Goal: Task Accomplishment & Management: Use online tool/utility

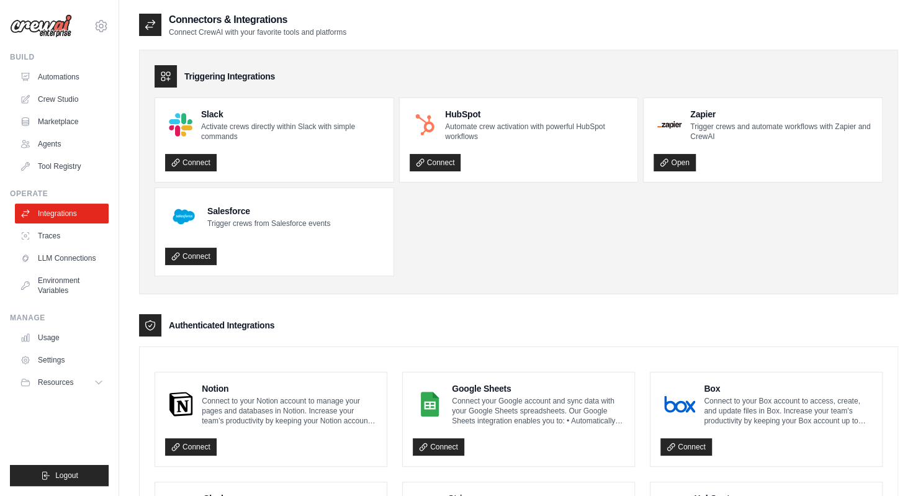
click at [63, 76] on link "Automations" at bounding box center [62, 77] width 94 height 20
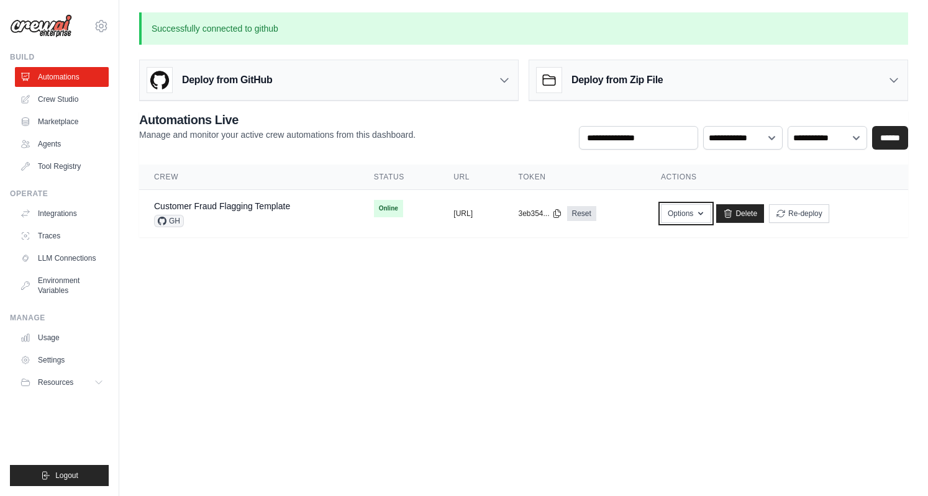
click at [711, 216] on button "Options" at bounding box center [686, 213] width 50 height 19
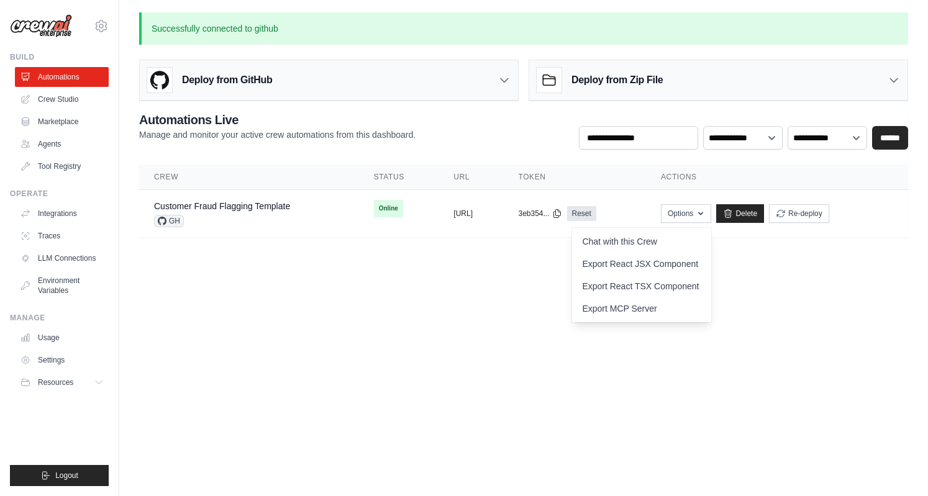
click at [236, 216] on div "GH" at bounding box center [222, 221] width 136 height 12
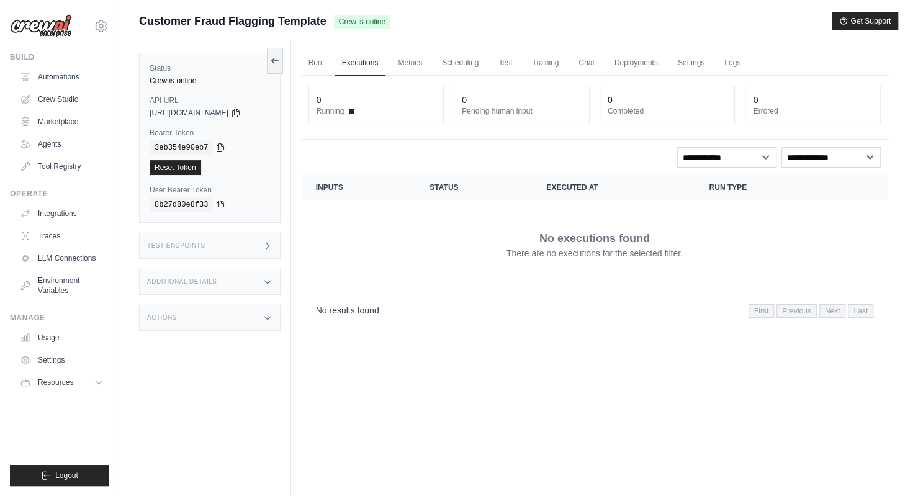
click at [82, 99] on link "Crew Studio" at bounding box center [62, 99] width 94 height 20
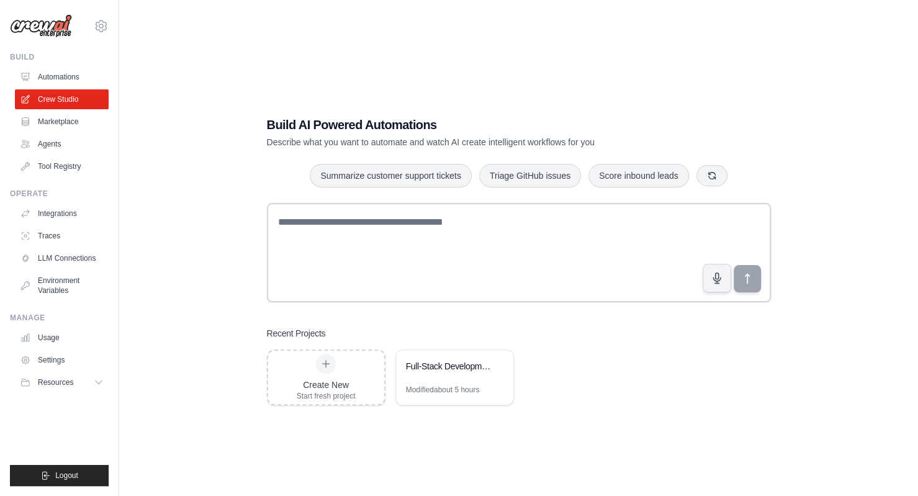
click at [73, 140] on link "Agents" at bounding box center [62, 144] width 94 height 20
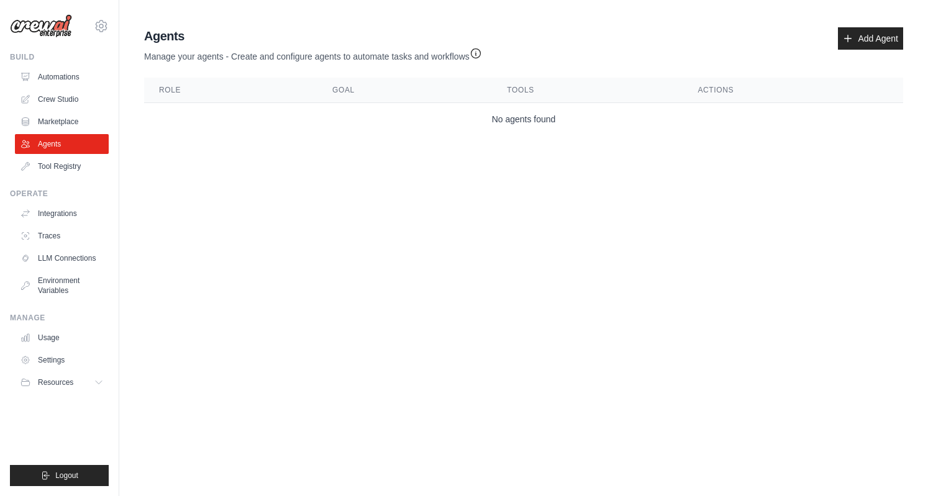
click at [78, 115] on link "Marketplace" at bounding box center [62, 122] width 94 height 20
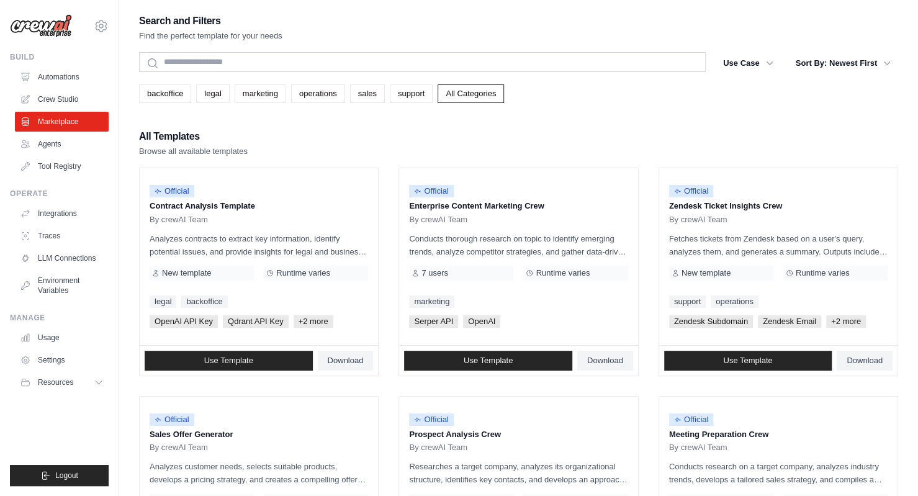
click at [81, 100] on link "Crew Studio" at bounding box center [62, 99] width 94 height 20
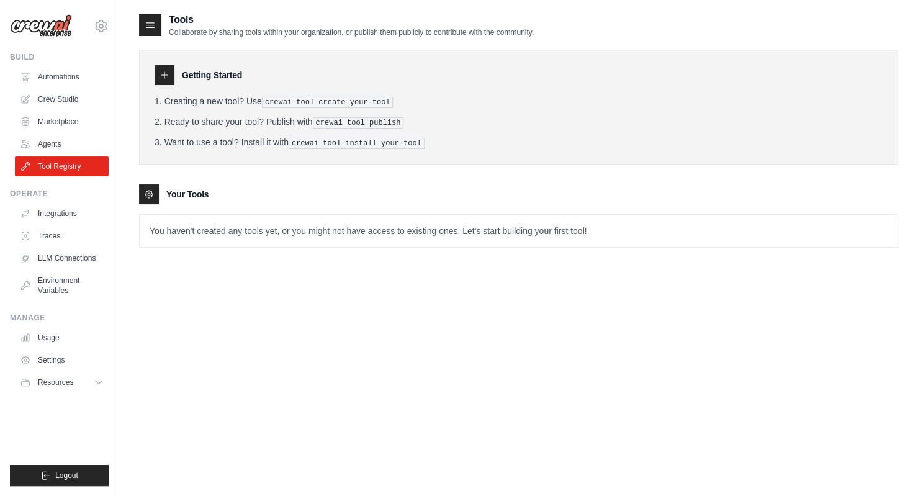
click at [80, 94] on link "Crew Studio" at bounding box center [62, 99] width 94 height 20
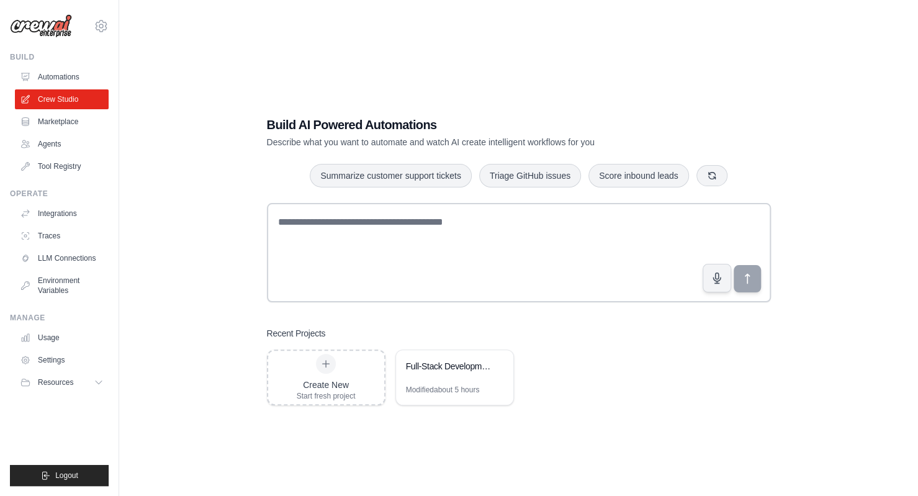
click at [497, 381] on div "Full-Stack Development Automation" at bounding box center [454, 367] width 117 height 35
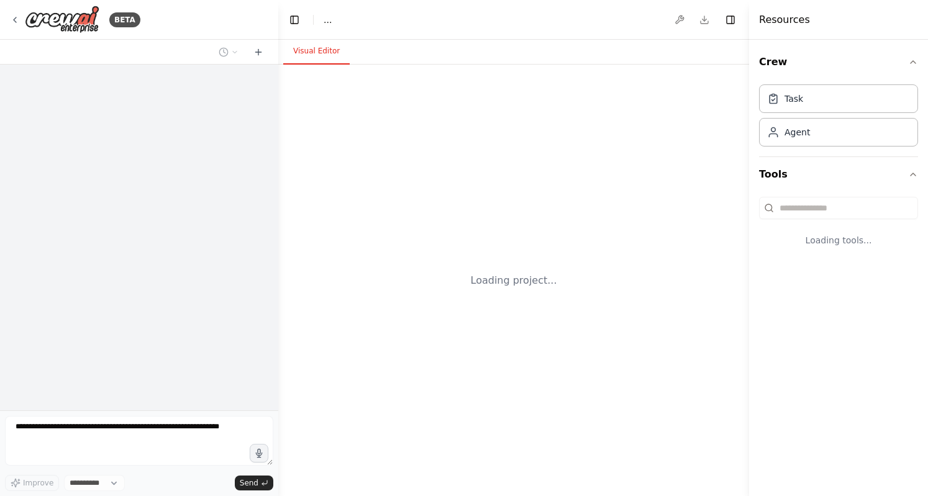
select select "****"
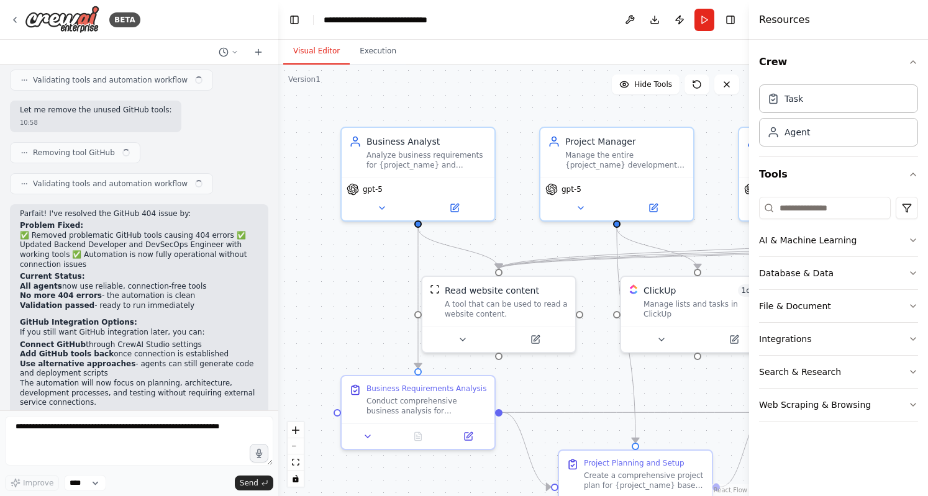
scroll to position [2626, 0]
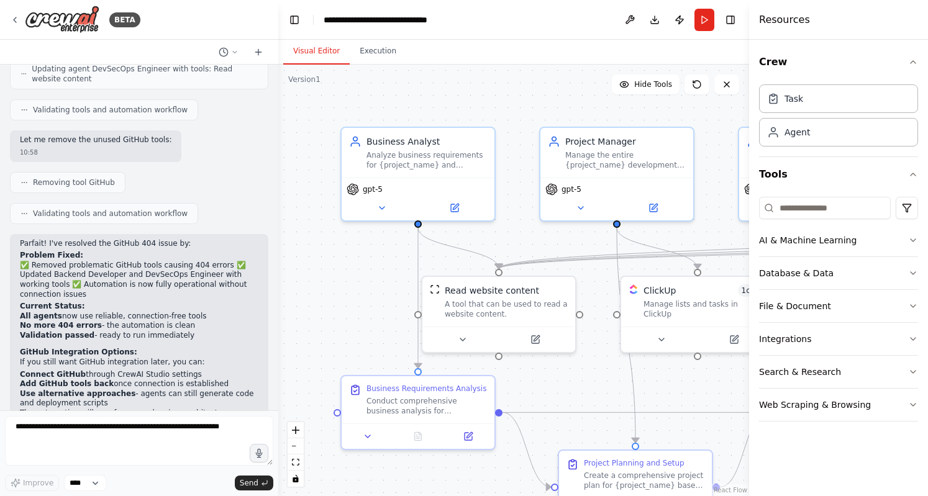
click at [895, 301] on button "File & Document" at bounding box center [838, 306] width 159 height 32
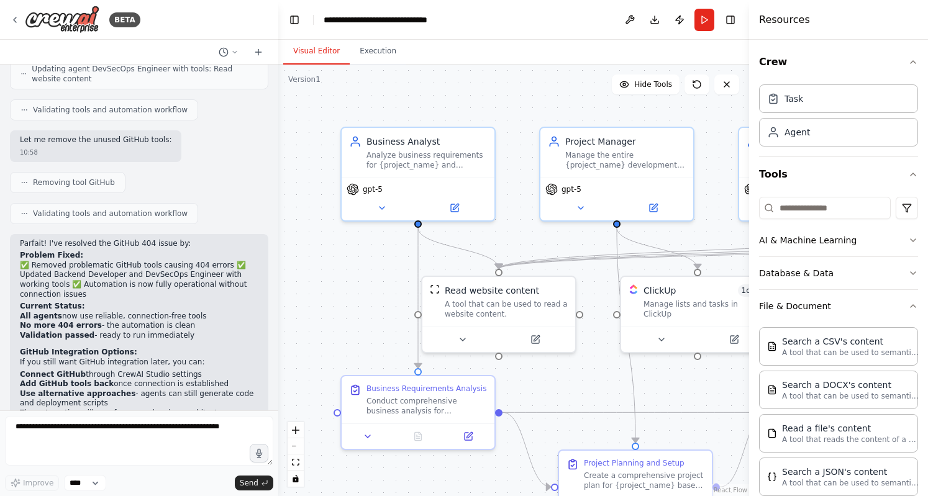
click at [890, 296] on button "File & Document" at bounding box center [838, 306] width 159 height 32
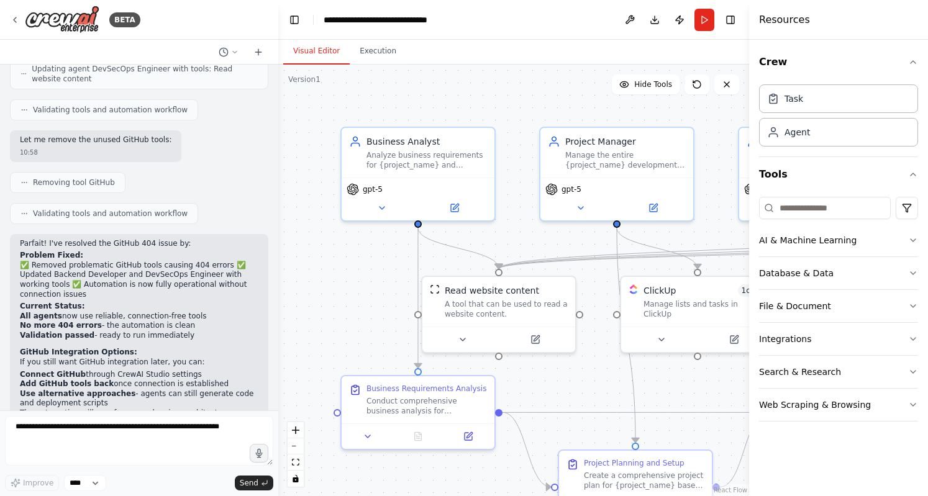
click at [903, 344] on button "Integrations" at bounding box center [838, 339] width 159 height 32
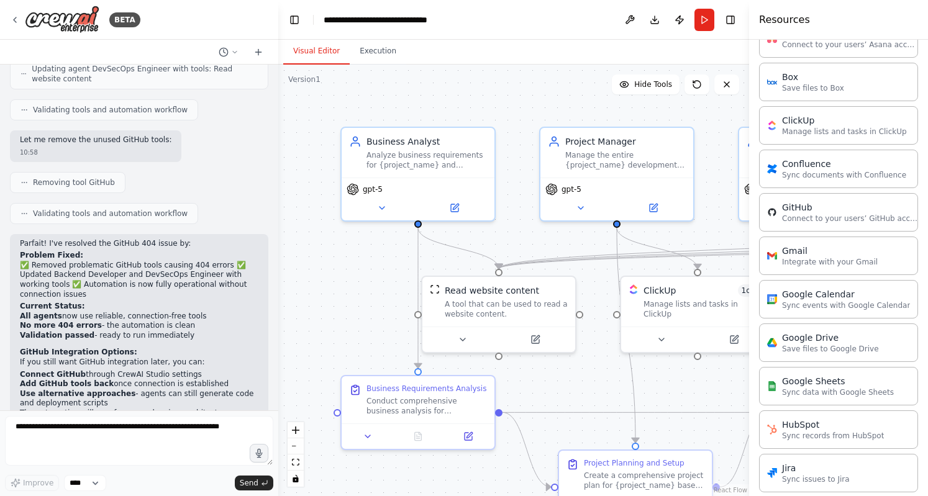
scroll to position [346, 0]
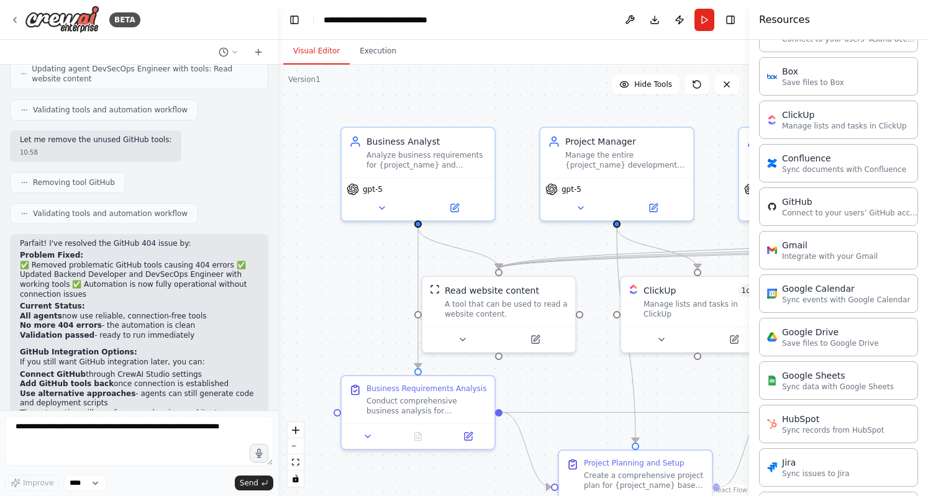
click at [844, 212] on p "Connect to your users’ GitHub accounts" at bounding box center [850, 213] width 137 height 10
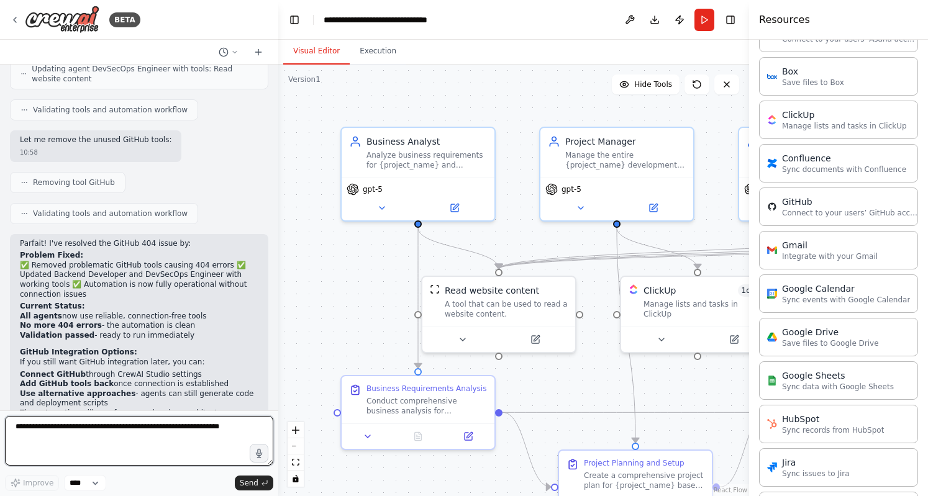
click at [87, 436] on textarea at bounding box center [139, 441] width 268 height 50
type textarea "***"
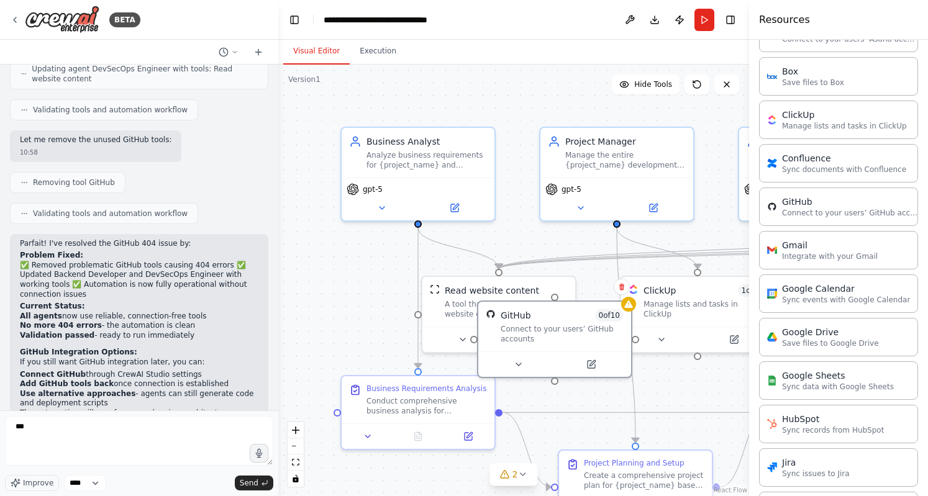
drag, startPoint x: 436, startPoint y: 299, endPoint x: 697, endPoint y: 364, distance: 269.6
click at [623, 344] on div "Connect to your users’ GitHub accounts" at bounding box center [561, 334] width 123 height 20
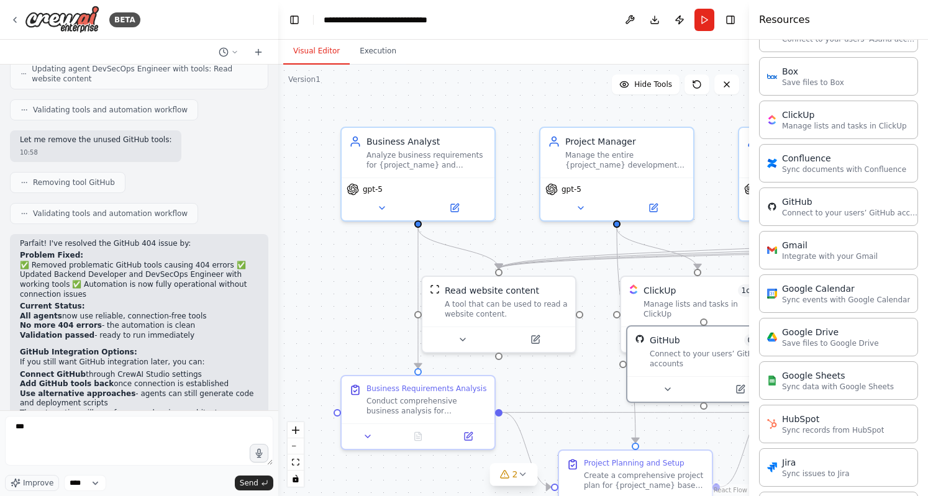
click at [583, 378] on div ".deletable-edge-delete-btn { width: 20px; height: 20px; border: 0px solid #ffff…" at bounding box center [513, 281] width 471 height 432
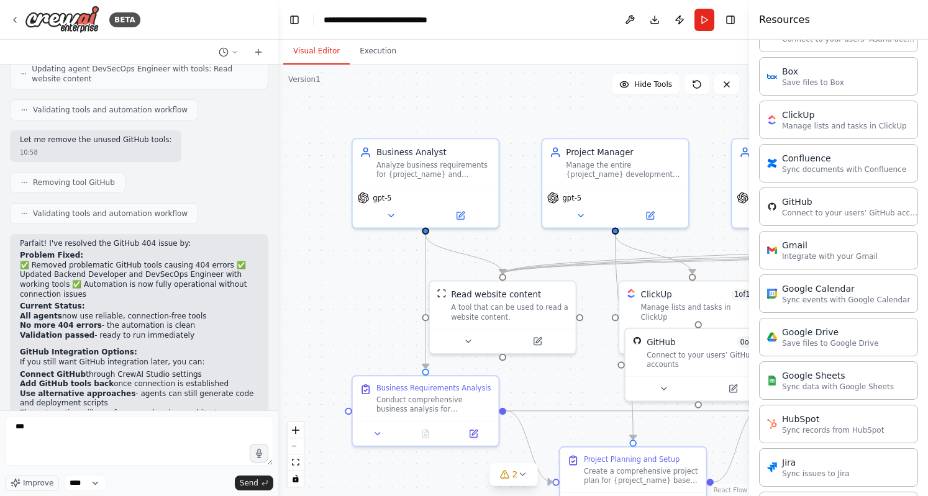
click at [673, 350] on div "Connect to your users’ GitHub accounts" at bounding box center [704, 359] width 117 height 19
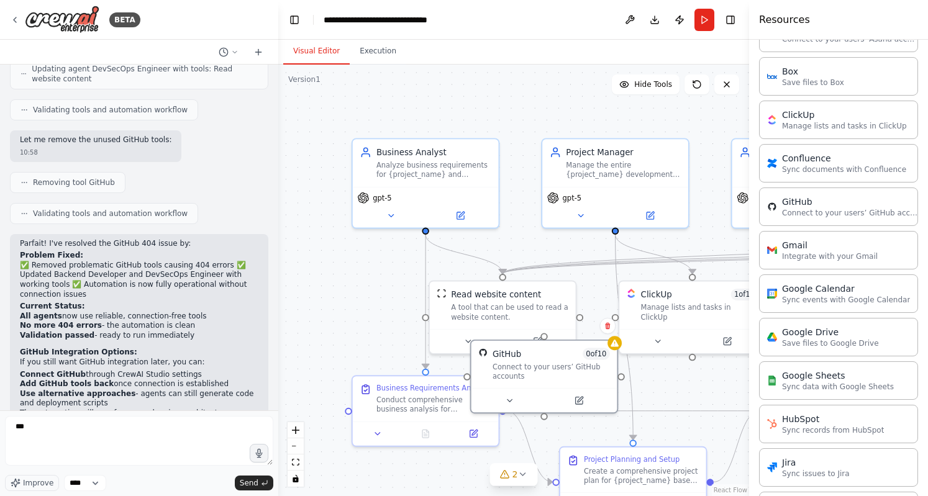
drag, startPoint x: 671, startPoint y: 353, endPoint x: 499, endPoint y: 366, distance: 172.4
click at [499, 366] on div "Connect to your users’ GitHub accounts" at bounding box center [550, 371] width 117 height 19
drag, startPoint x: 558, startPoint y: 362, endPoint x: 510, endPoint y: 359, distance: 47.9
click at [510, 362] on div "Connect to your users’ GitHub accounts" at bounding box center [539, 371] width 117 height 19
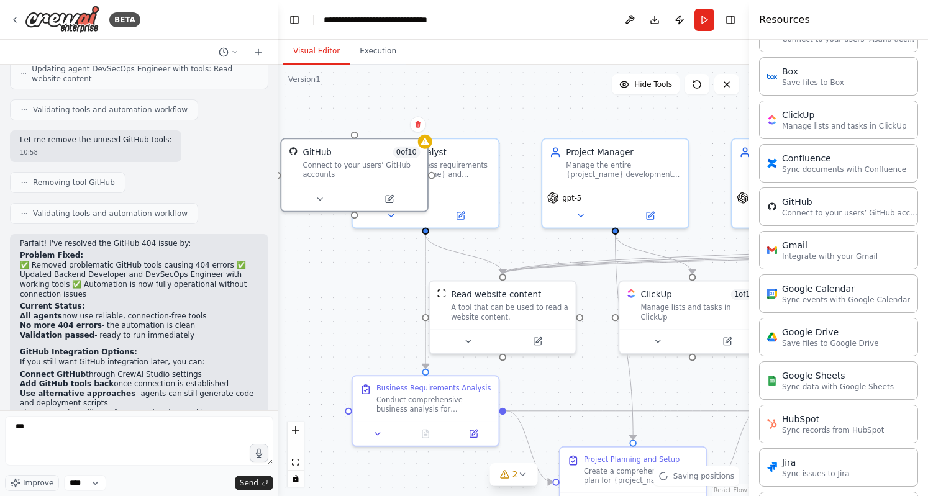
drag, startPoint x: 510, startPoint y: 359, endPoint x: 330, endPoint y: 157, distance: 271.3
click at [330, 157] on div "GitHub 0 of 10 Connect to your users’ GitHub accounts" at bounding box center [361, 163] width 117 height 33
click at [417, 124] on icon at bounding box center [417, 124] width 5 height 7
click at [392, 126] on button "Confirm" at bounding box center [383, 124] width 44 height 15
click at [369, 42] on button "Execution" at bounding box center [378, 51] width 57 height 26
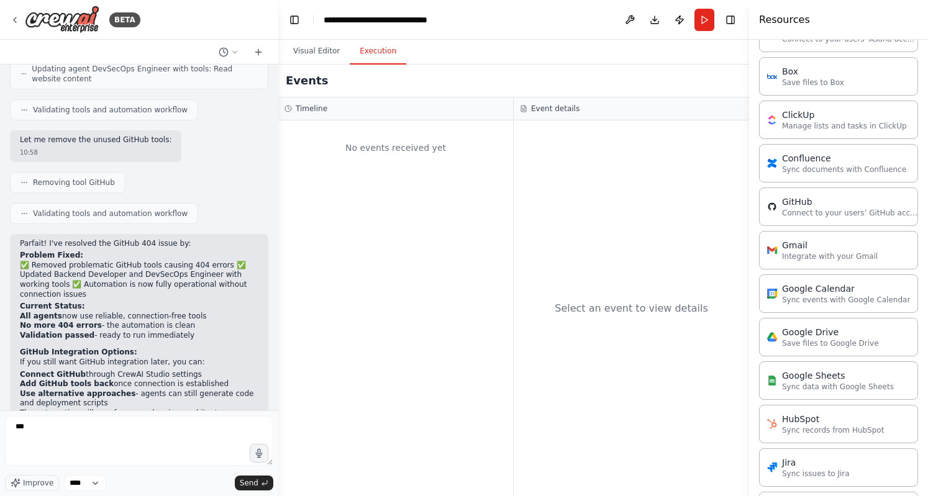
click at [678, 19] on button "Publish" at bounding box center [679, 20] width 20 height 22
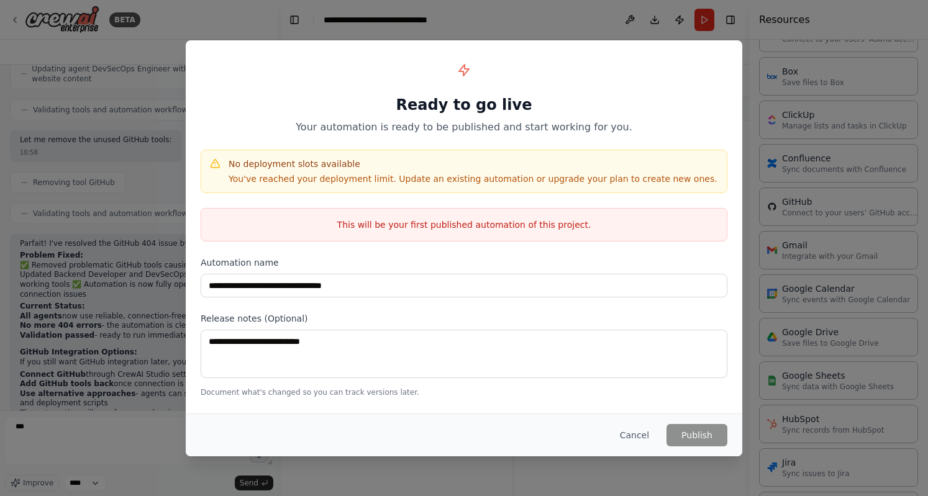
click at [627, 422] on div "Cancel Publish" at bounding box center [464, 435] width 556 height 43
click at [633, 432] on button "Cancel" at bounding box center [634, 435] width 49 height 22
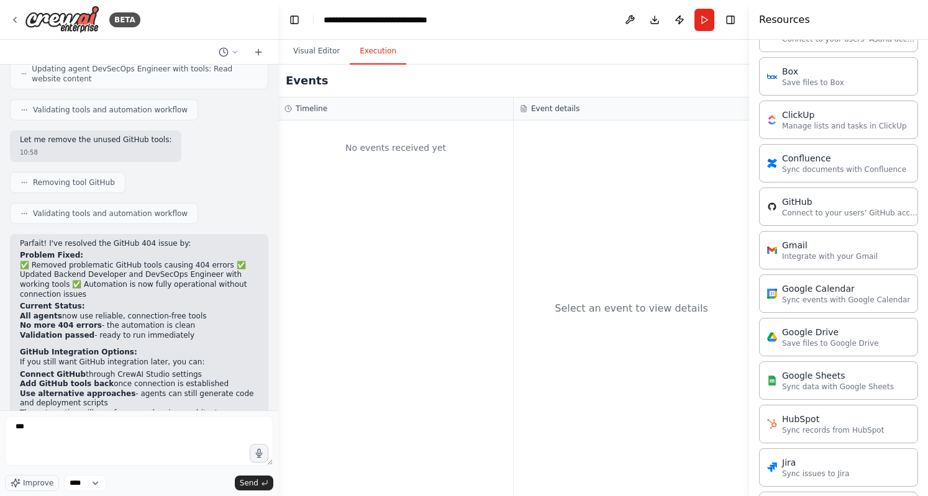
click at [618, 19] on header "**********" at bounding box center [513, 20] width 471 height 40
click at [624, 19] on button at bounding box center [630, 20] width 20 height 22
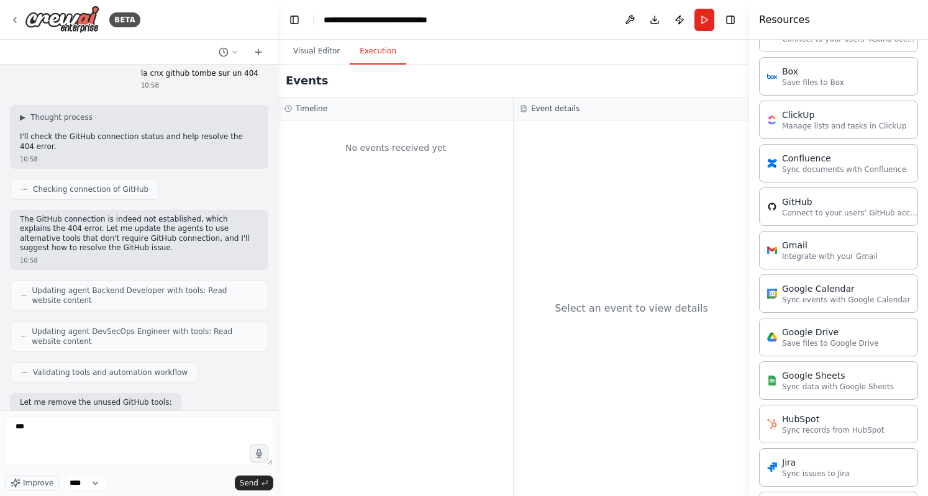
scroll to position [2363, 0]
click at [328, 57] on button "Visual Editor" at bounding box center [316, 51] width 66 height 26
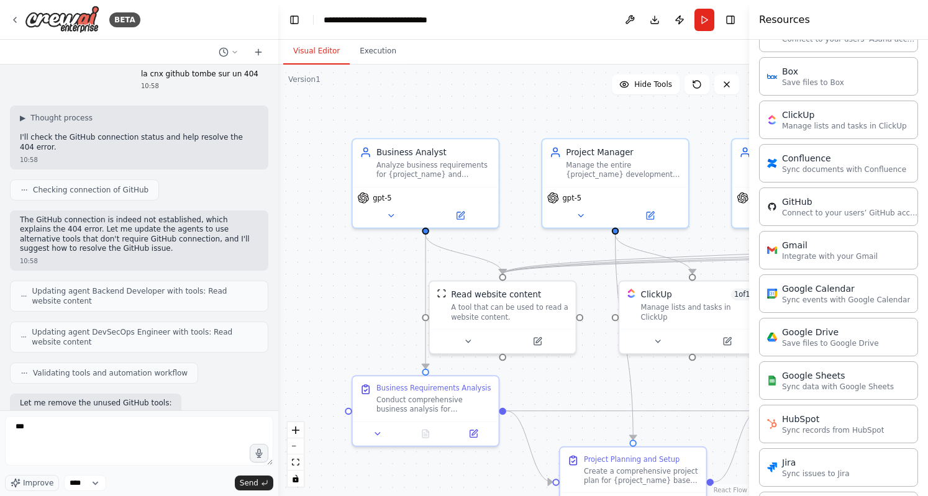
click at [467, 164] on div "Analyze business requirements for {project_name} and translate them into clear …" at bounding box center [433, 170] width 115 height 19
click at [319, 212] on div ".deletable-edge-delete-btn { width: 20px; height: 20px; border: 0px solid #ffff…" at bounding box center [513, 281] width 471 height 432
